Goal: Task Accomplishment & Management: Manage account settings

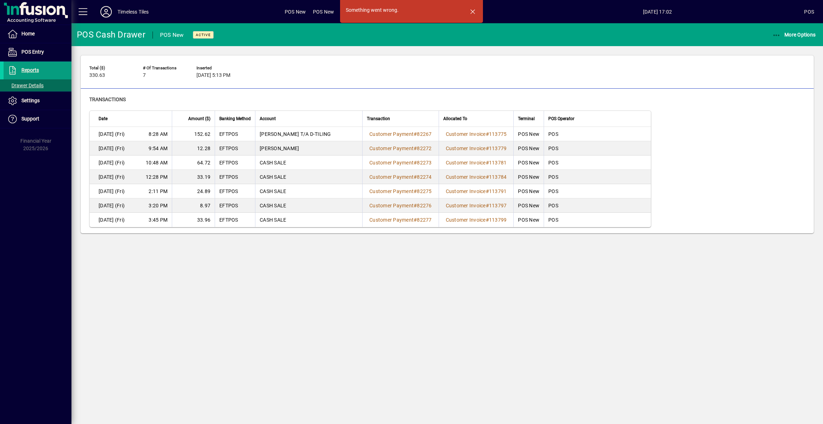
click at [474, 11] on span "button" at bounding box center [472, 11] width 17 height 17
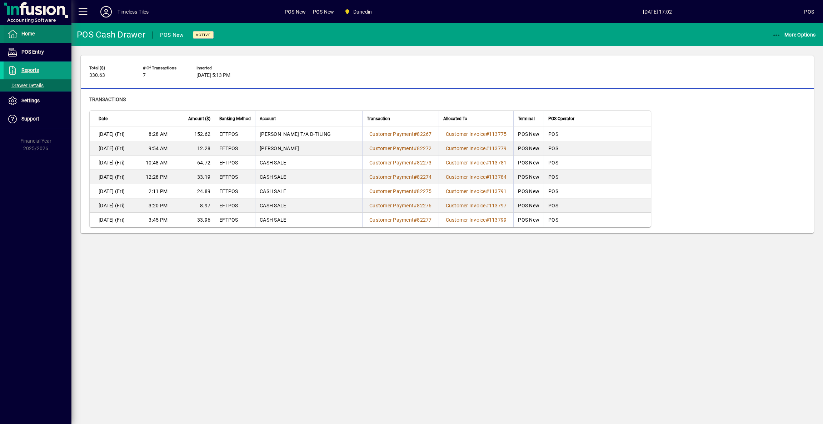
click at [33, 30] on span "Home" at bounding box center [19, 34] width 31 height 9
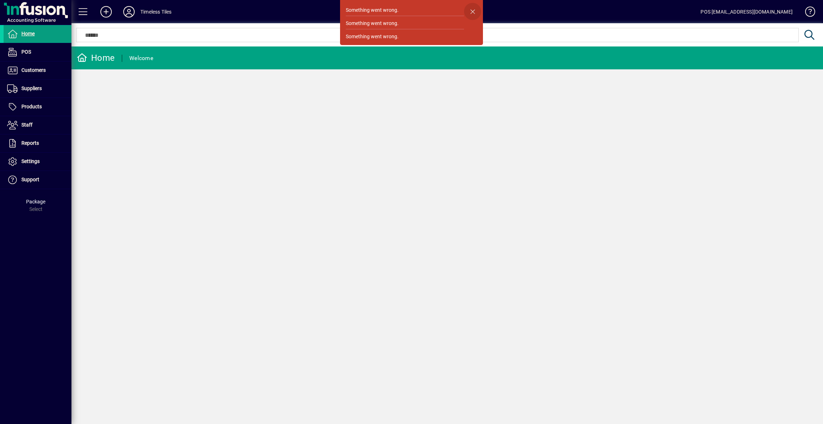
drag, startPoint x: 474, startPoint y: 9, endPoint x: 477, endPoint y: 18, distance: 9.5
click at [474, 10] on span "button" at bounding box center [472, 11] width 17 height 17
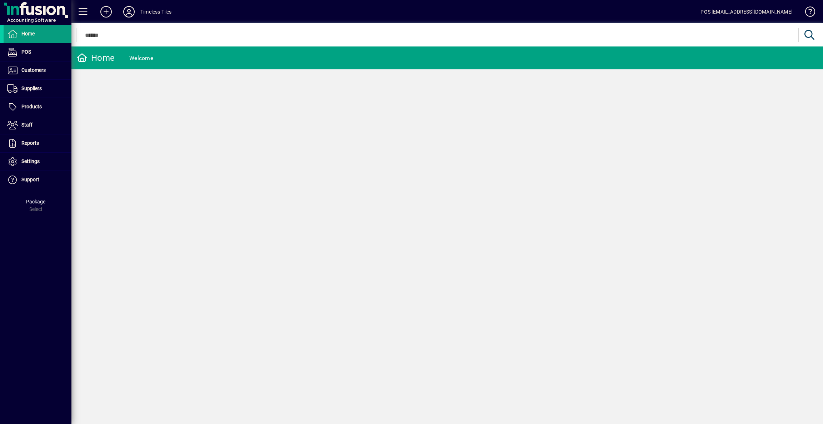
drag, startPoint x: 393, startPoint y: 170, endPoint x: 370, endPoint y: 143, distance: 35.5
click at [393, 169] on div "Home Welcome" at bounding box center [447, 234] width 752 height 377
click at [36, 55] on span at bounding box center [38, 52] width 68 height 17
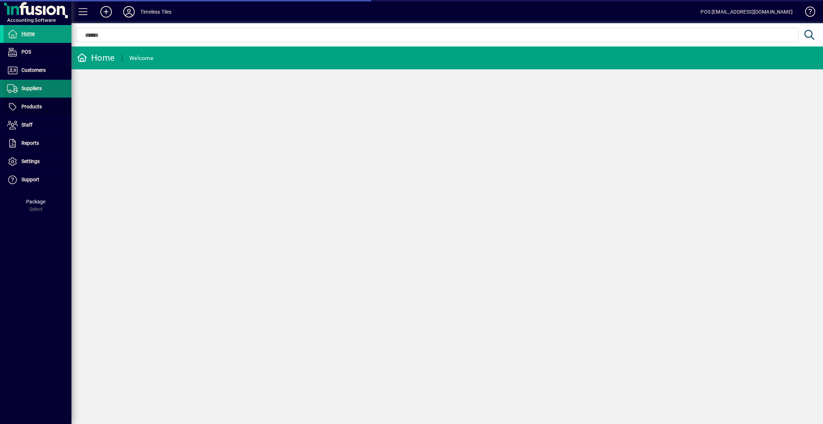
drag, startPoint x: 34, startPoint y: 106, endPoint x: 36, endPoint y: 95, distance: 10.9
click at [34, 106] on span "Products" at bounding box center [31, 107] width 20 height 6
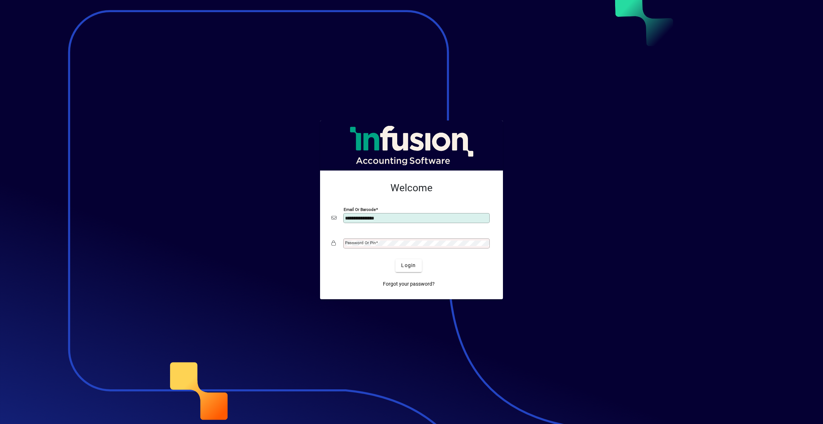
type input "**********"
drag, startPoint x: 407, startPoint y: 268, endPoint x: 405, endPoint y: 265, distance: 4.2
click at [407, 268] on span "Login" at bounding box center [408, 265] width 15 height 8
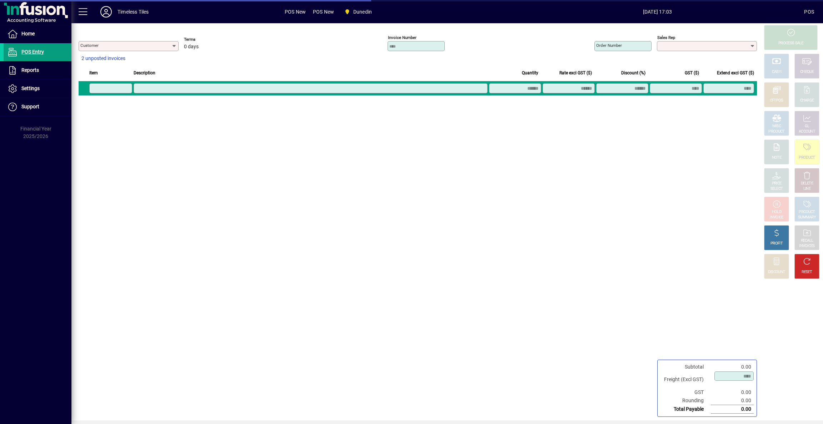
type input "**********"
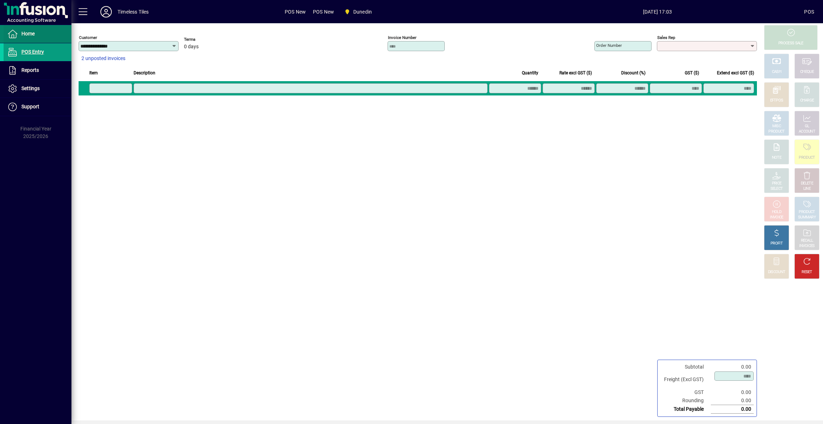
click at [30, 34] on span "Home" at bounding box center [27, 34] width 13 height 6
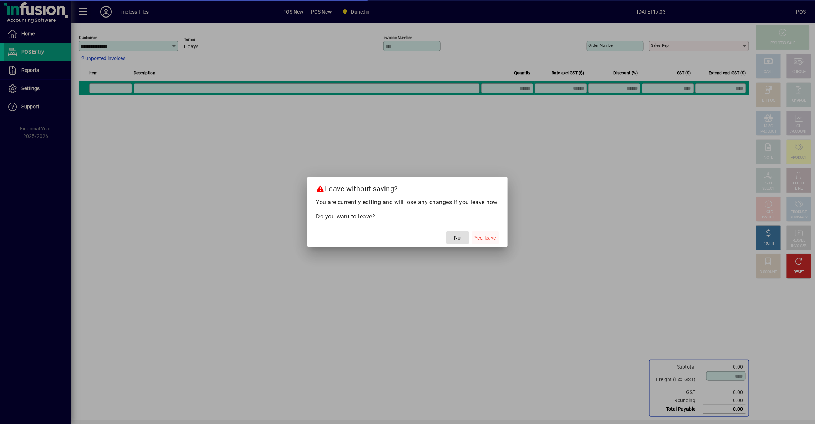
click at [488, 234] on span "Yes, leave" at bounding box center [485, 238] width 21 height 8
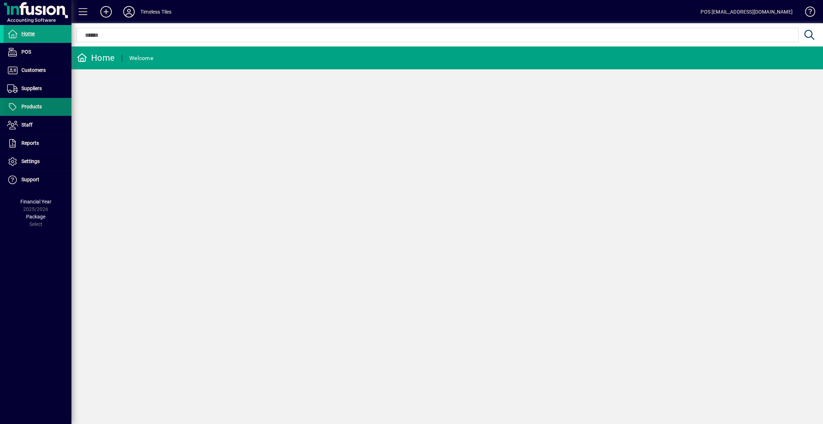
drag, startPoint x: 28, startPoint y: 102, endPoint x: 36, endPoint y: 101, distance: 7.5
click at [29, 102] on span at bounding box center [38, 106] width 68 height 17
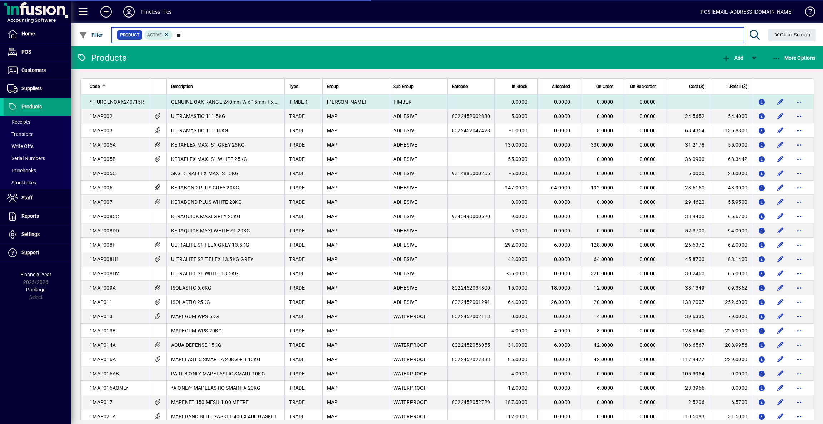
type input "*"
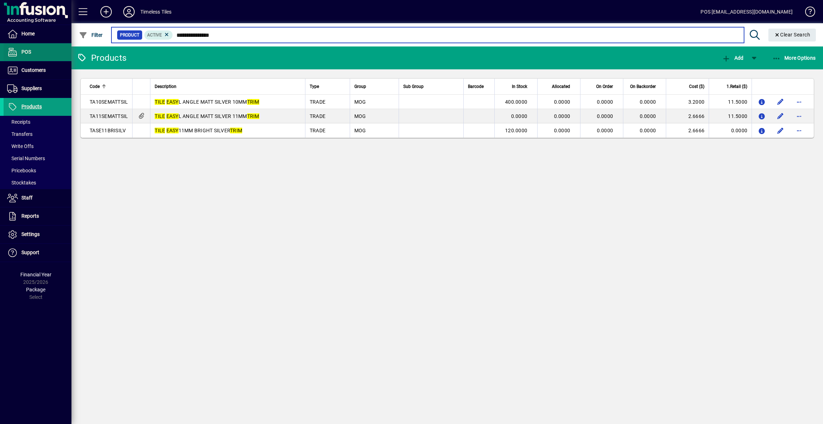
type input "**********"
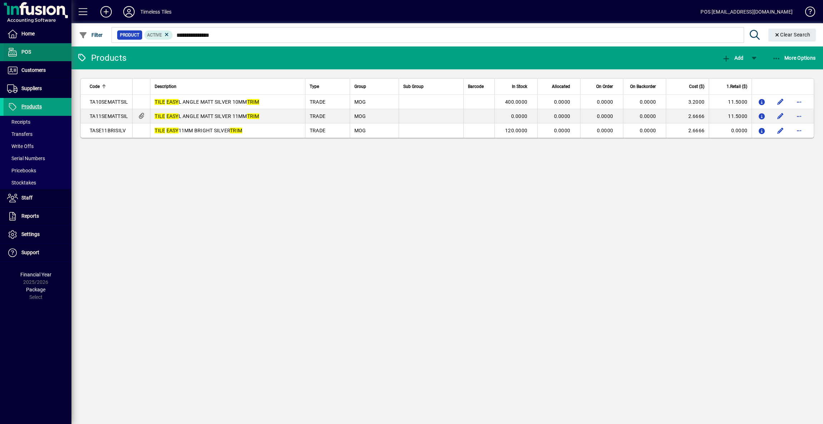
click at [27, 52] on span "POS" at bounding box center [26, 52] width 10 height 6
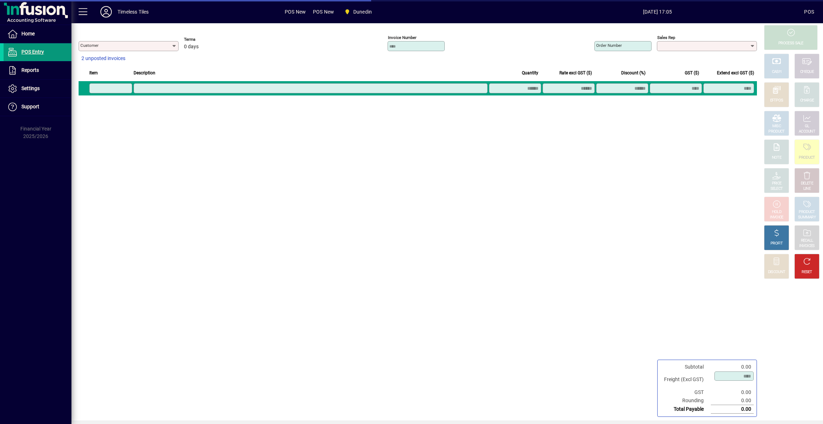
type input "**********"
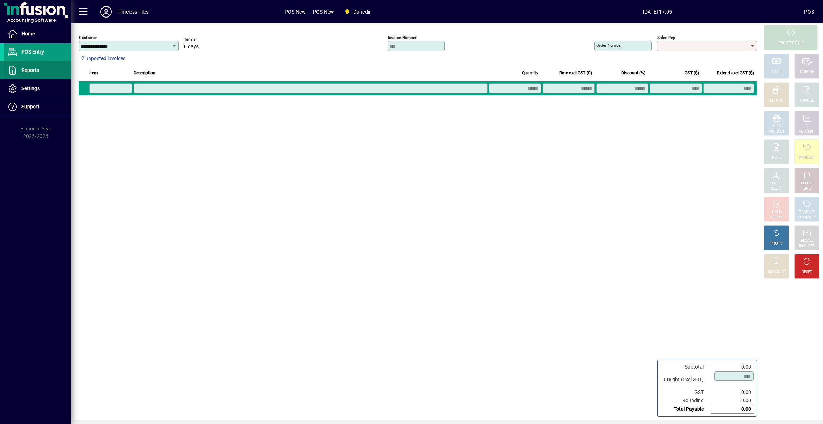
click at [37, 69] on span "Reports" at bounding box center [30, 70] width 18 height 6
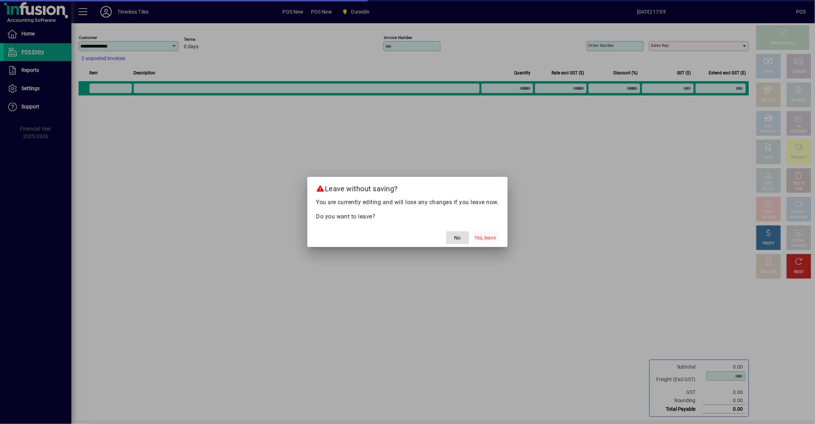
click at [476, 239] on span "Yes, leave" at bounding box center [485, 238] width 21 height 8
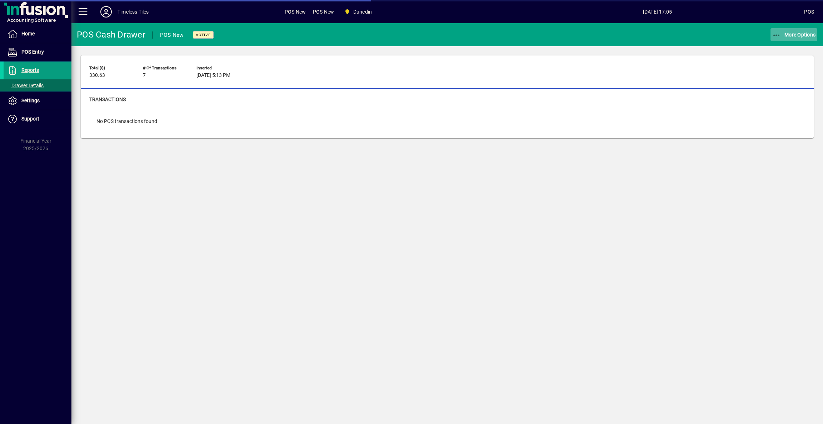
click at [796, 35] on span "More Options" at bounding box center [794, 35] width 44 height 6
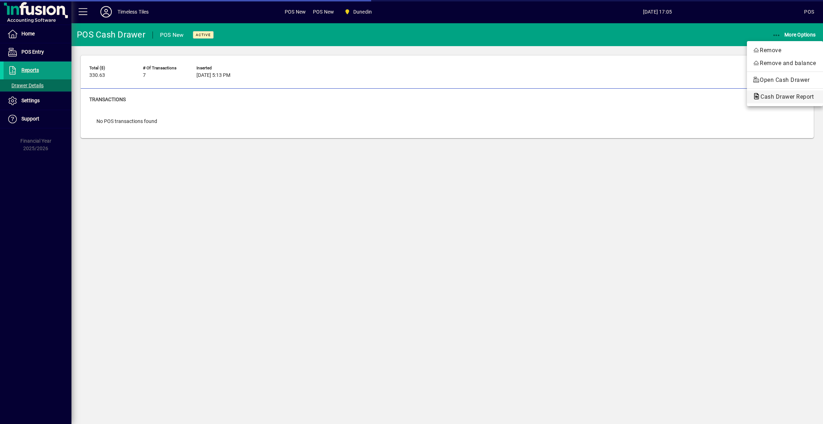
click at [773, 100] on span "Cash Drawer Report" at bounding box center [785, 96] width 65 height 7
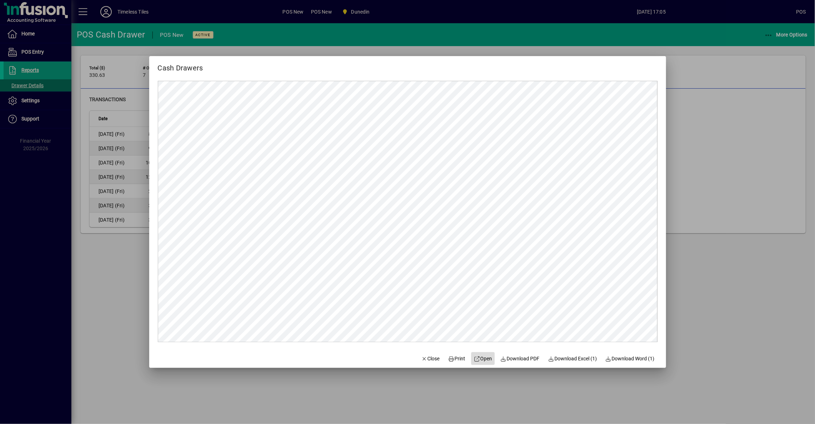
click at [483, 360] on span "Open" at bounding box center [483, 359] width 18 height 8
click at [449, 359] on span "Print" at bounding box center [457, 359] width 17 height 8
click at [426, 359] on span "Close" at bounding box center [430, 359] width 19 height 8
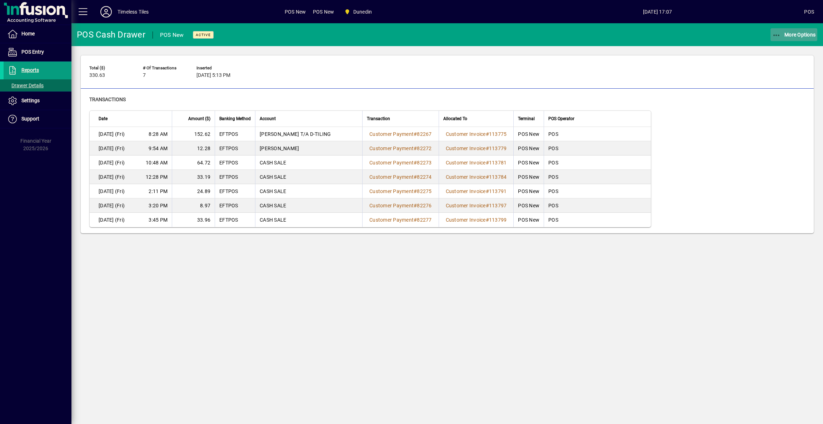
click at [789, 35] on span "More Options" at bounding box center [794, 35] width 44 height 6
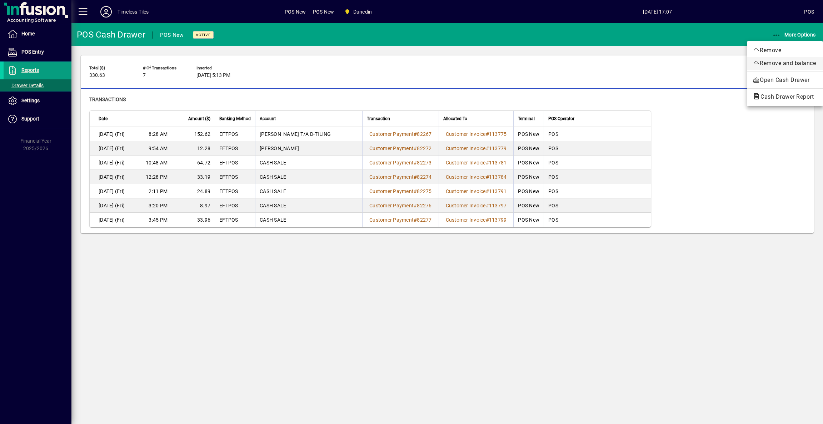
click at [773, 63] on span "Remove and balance" at bounding box center [785, 63] width 65 height 9
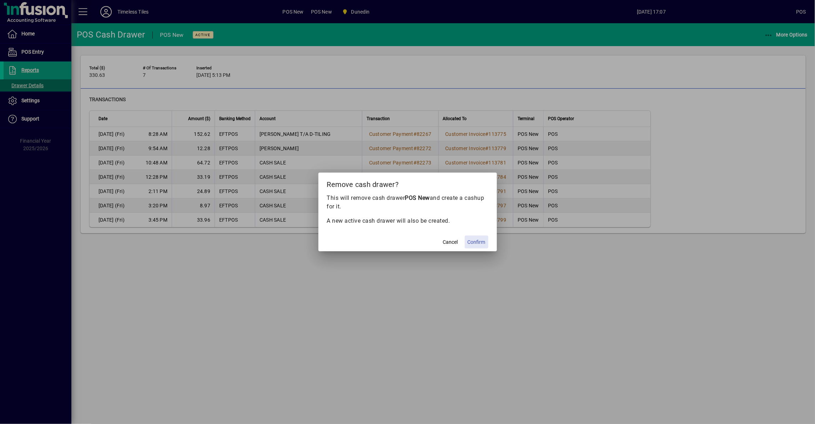
click at [479, 238] on span "Confirm" at bounding box center [477, 242] width 18 height 8
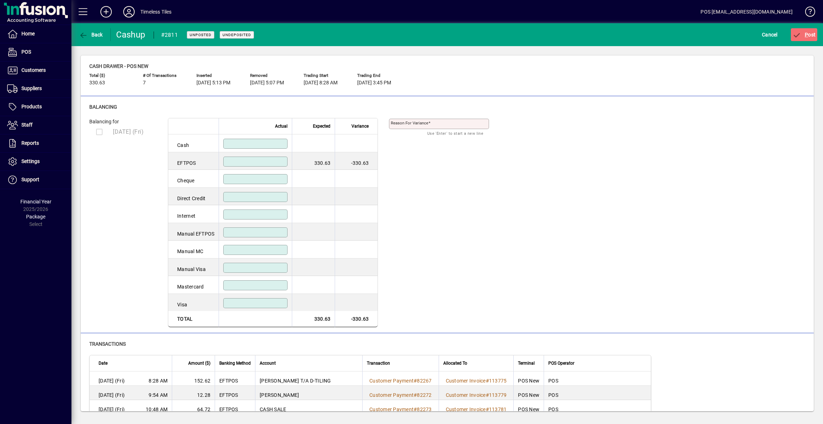
click at [274, 160] on input at bounding box center [256, 162] width 62 height 6
type input "******"
click at [807, 34] on span "P ost" at bounding box center [804, 35] width 23 height 6
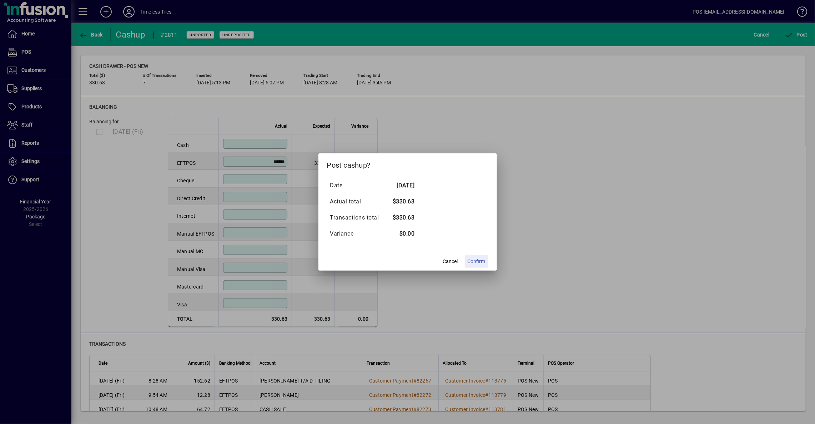
click at [483, 266] on span at bounding box center [477, 261] width 24 height 17
